Goal: Transaction & Acquisition: Subscribe to service/newsletter

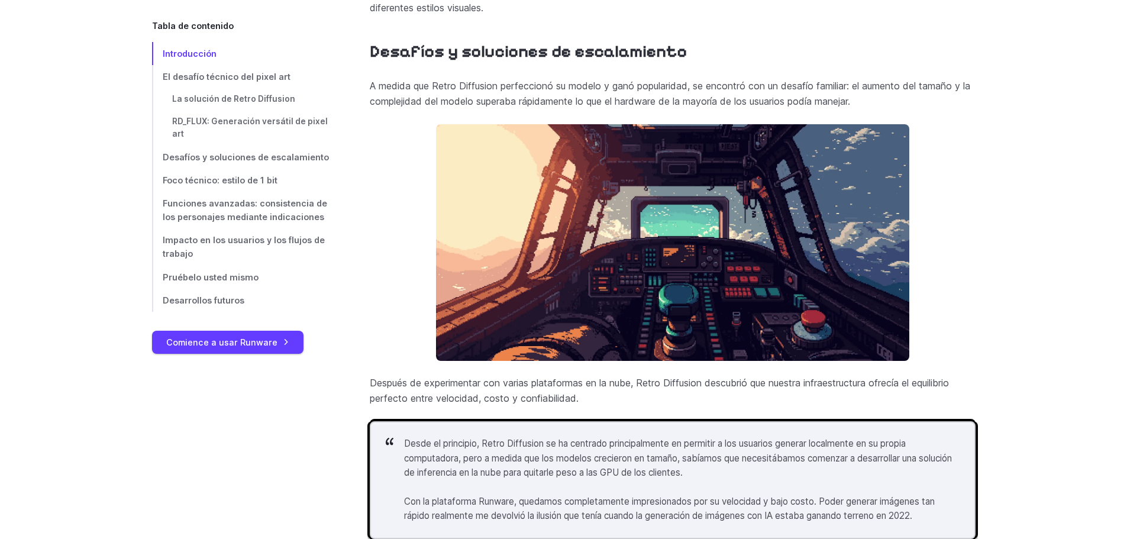
scroll to position [2908, 0]
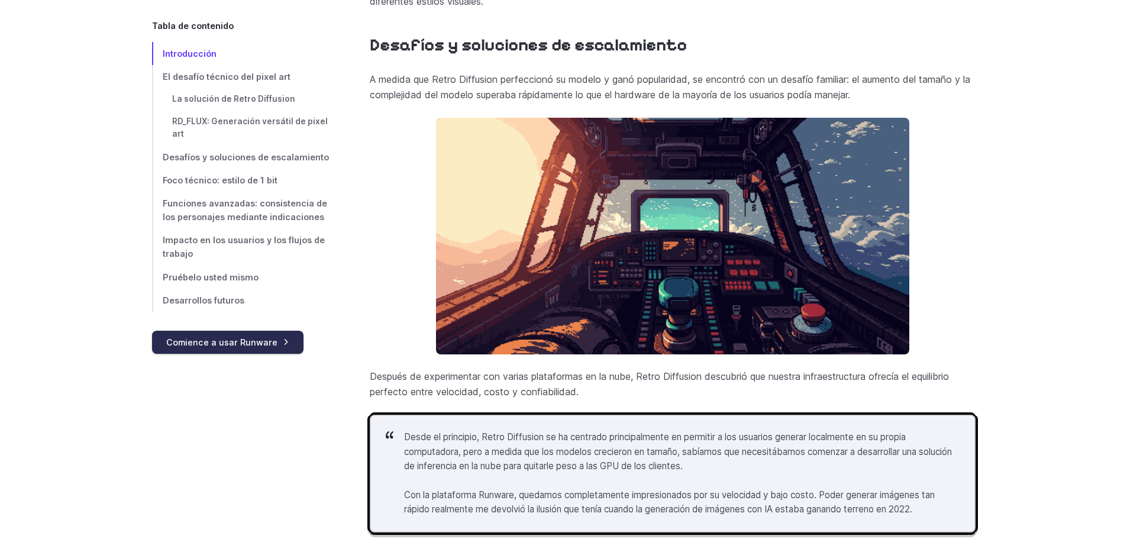
click at [269, 349] on link "Comience a usar Runware" at bounding box center [227, 342] width 151 height 23
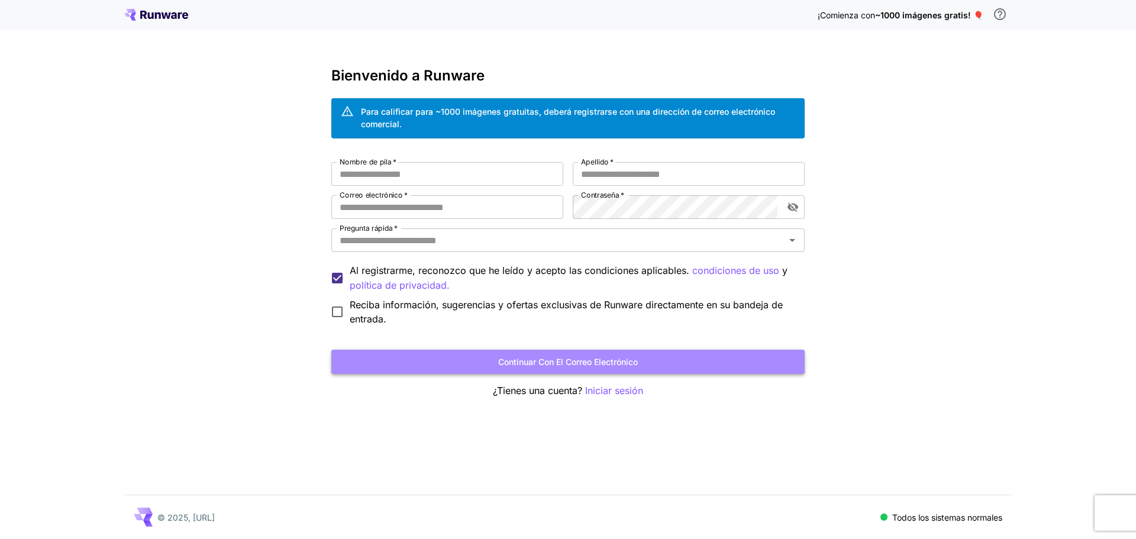
click at [524, 364] on font "Continuar con el correo electrónico" at bounding box center [568, 362] width 140 height 10
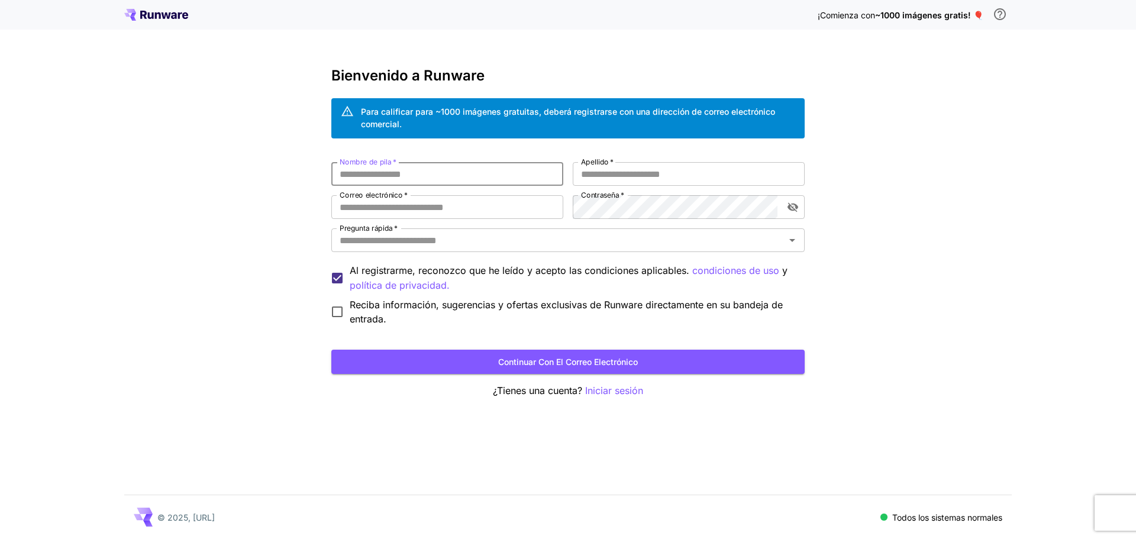
click at [444, 181] on input "Nombre de pila   *" at bounding box center [447, 174] width 232 height 24
